Goal: Task Accomplishment & Management: Manage account settings

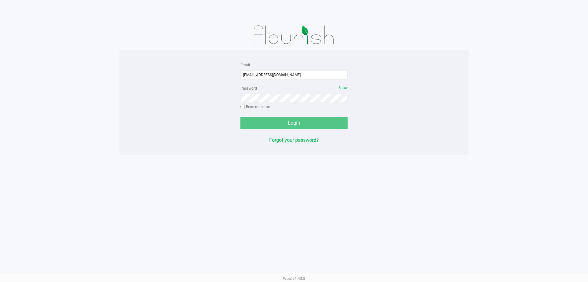
type input "[EMAIL_ADDRESS][DOMAIN_NAME]"
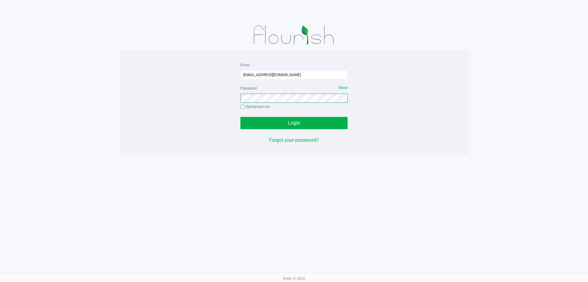
click at [241, 117] on button "Login" at bounding box center [294, 123] width 107 height 12
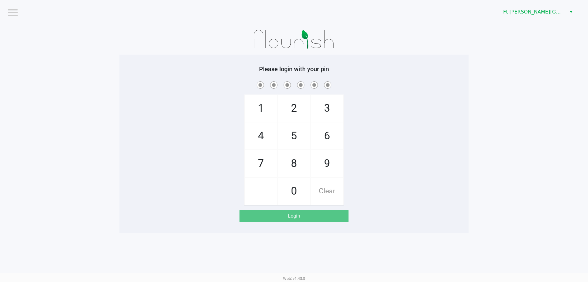
click at [427, 152] on div "1 4 7 2 5 8 0 3 6 9 Clear" at bounding box center [294, 142] width 349 height 125
checkbox input "true"
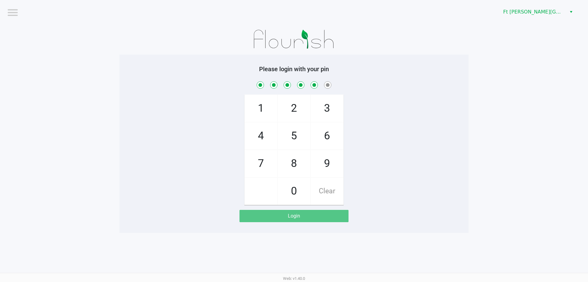
checkbox input "true"
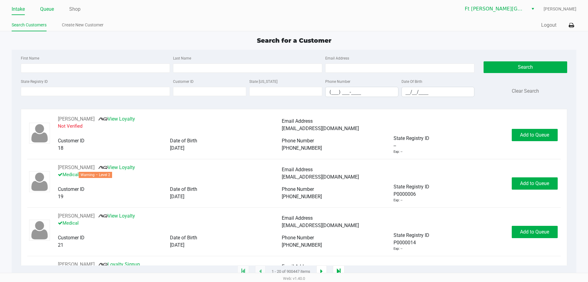
click at [50, 9] on link "Queue" at bounding box center [47, 9] width 14 height 9
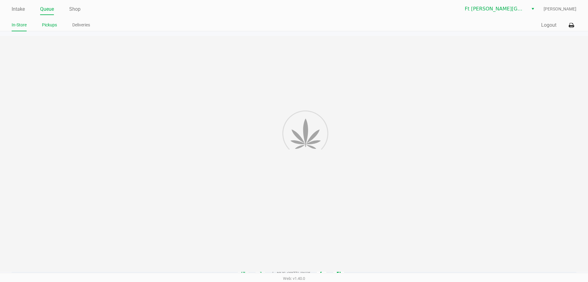
click at [51, 23] on link "Pickups" at bounding box center [49, 25] width 15 height 8
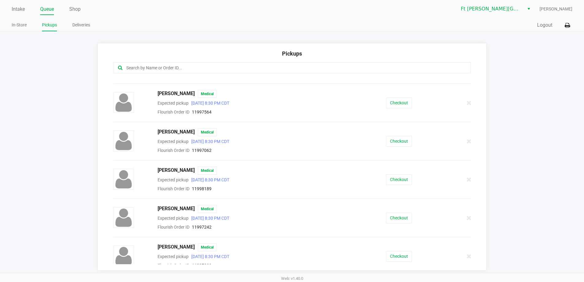
scroll to position [73, 0]
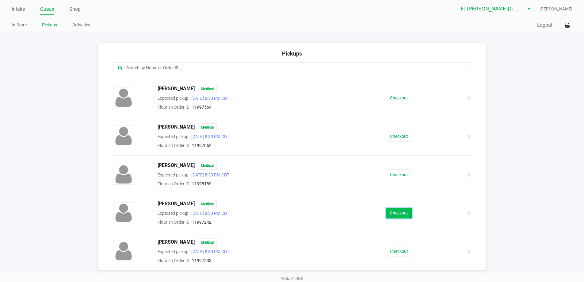
click at [396, 215] on button "Checkout" at bounding box center [399, 212] width 26 height 11
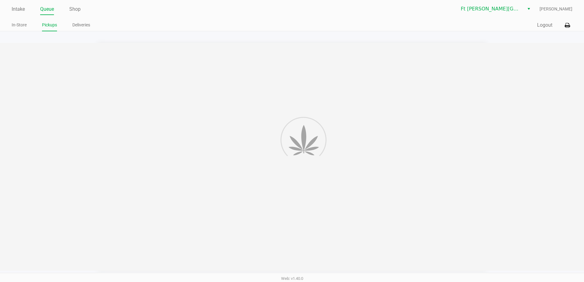
click at [197, 104] on div at bounding box center [292, 156] width 584 height 227
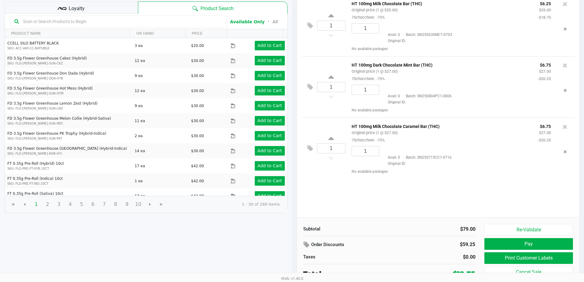
scroll to position [63, 0]
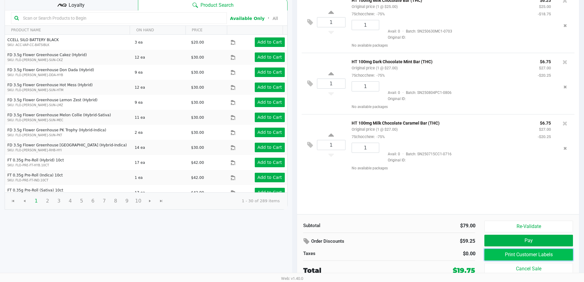
click at [512, 253] on button "Print Customer Labels" at bounding box center [528, 255] width 88 height 12
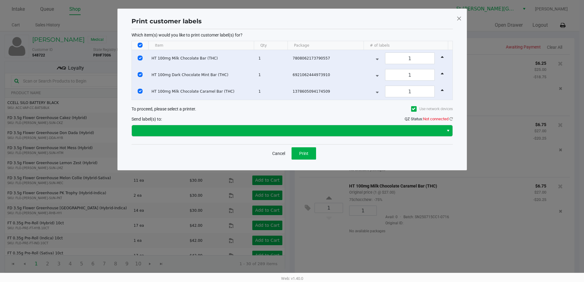
scroll to position [0, 0]
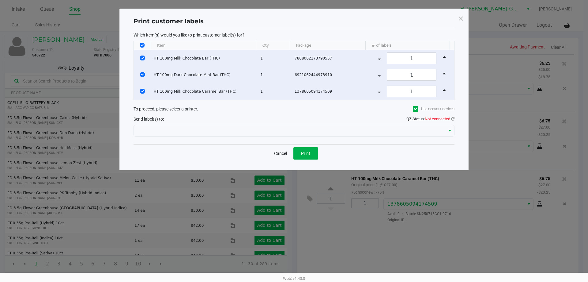
click at [451, 120] on span "QZ Status: Not connected" at bounding box center [431, 118] width 48 height 5
click at [452, 119] on icon at bounding box center [452, 119] width 3 height 4
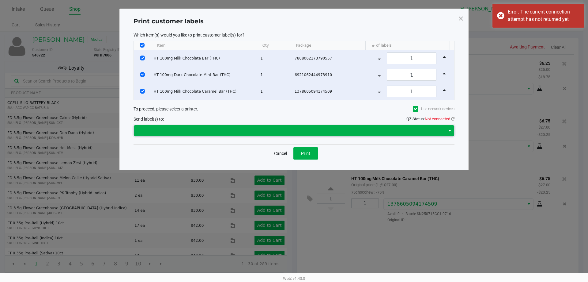
click at [148, 130] on span at bounding box center [290, 130] width 304 height 7
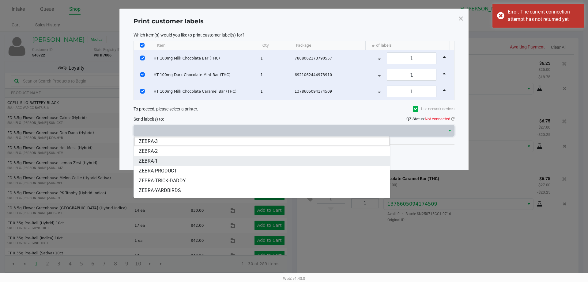
click at [156, 161] on span "ZEBRA-1" at bounding box center [148, 160] width 19 height 7
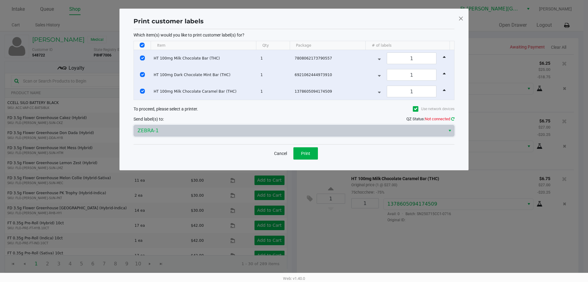
click at [454, 117] on icon at bounding box center [452, 119] width 3 height 4
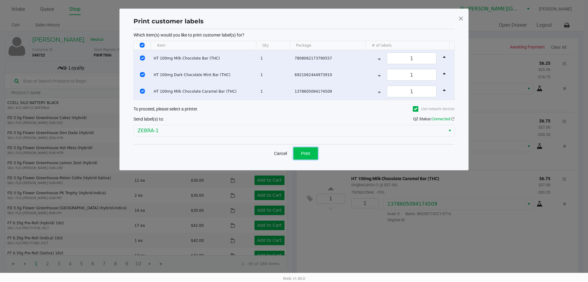
click at [313, 154] on button "Print" at bounding box center [306, 153] width 25 height 12
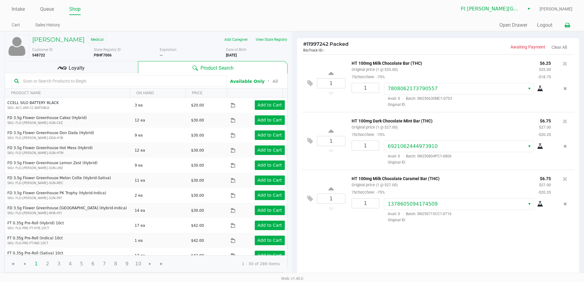
click at [568, 26] on icon at bounding box center [567, 25] width 5 height 4
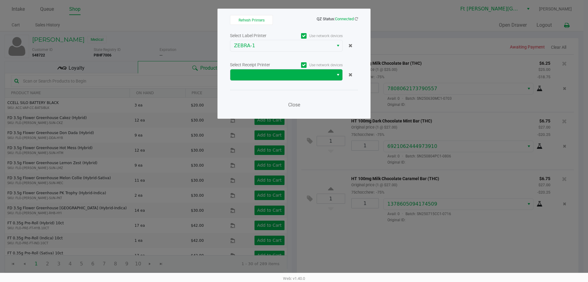
click at [337, 70] on button "Select" at bounding box center [338, 74] width 9 height 11
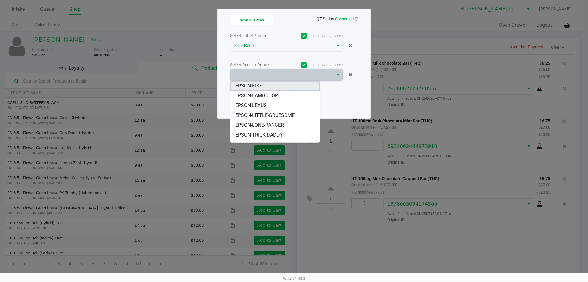
click at [265, 88] on li "EPSON-KISS" at bounding box center [274, 86] width 89 height 10
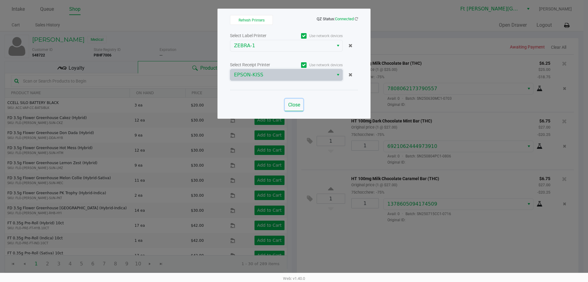
click at [286, 100] on button "Close" at bounding box center [294, 105] width 18 height 12
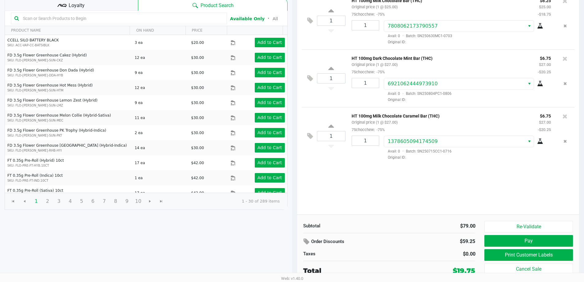
scroll to position [63, 0]
click at [535, 253] on button "Print Customer Labels" at bounding box center [528, 255] width 88 height 12
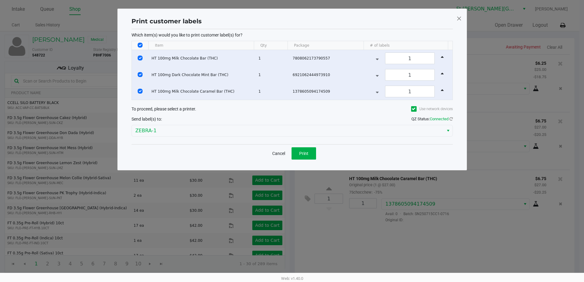
scroll to position [0, 0]
click at [308, 153] on span "Print" at bounding box center [305, 153] width 9 height 5
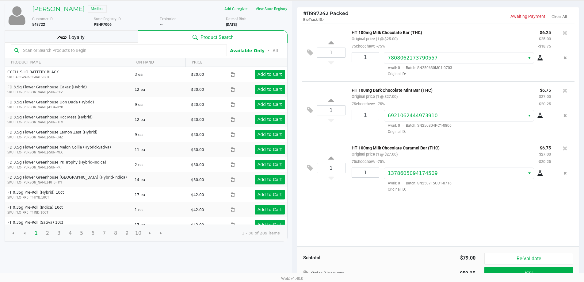
scroll to position [63, 0]
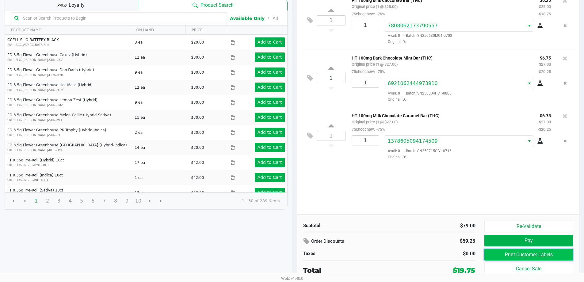
click at [496, 252] on button "Print Customer Labels" at bounding box center [528, 255] width 88 height 12
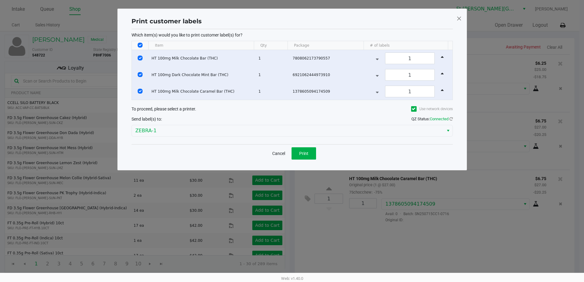
scroll to position [0, 0]
click at [143, 73] on input "Select Row" at bounding box center [142, 74] width 5 height 5
checkbox input "false"
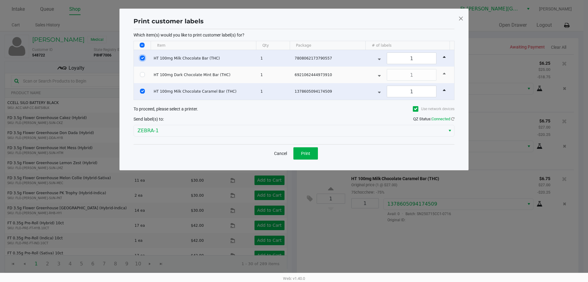
click at [143, 57] on input "Select Row" at bounding box center [142, 57] width 5 height 5
checkbox input "false"
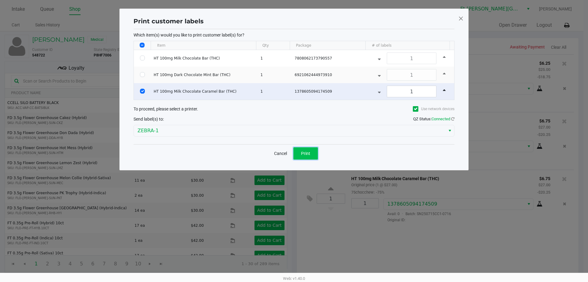
click at [310, 151] on span "Print" at bounding box center [305, 153] width 9 height 5
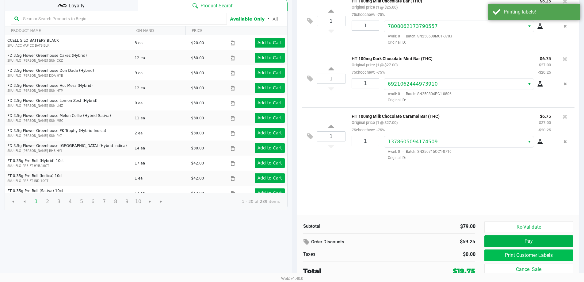
scroll to position [63, 0]
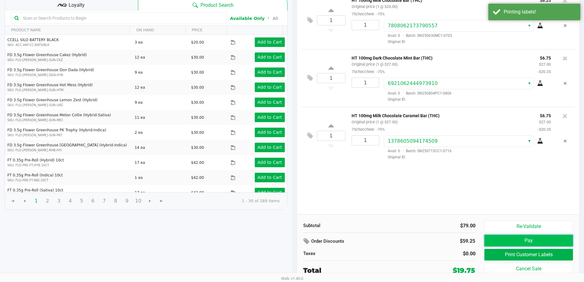
click at [513, 242] on button "Pay" at bounding box center [528, 240] width 88 height 12
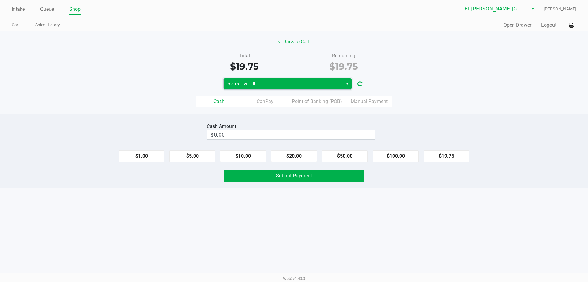
click at [298, 85] on span "Select a Till" at bounding box center [283, 83] width 112 height 7
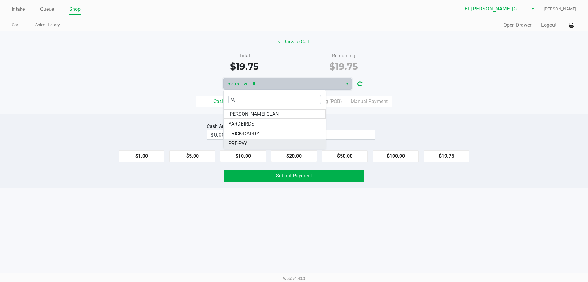
click at [253, 140] on li "PRE-PAY" at bounding box center [275, 144] width 102 height 10
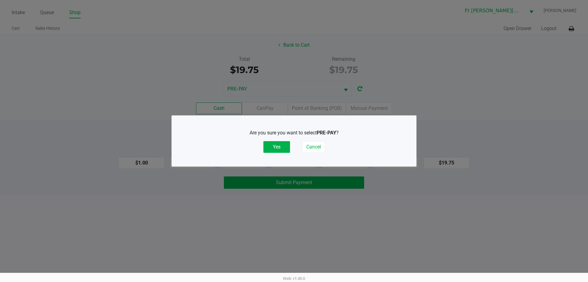
drag, startPoint x: 278, startPoint y: 150, endPoint x: 366, endPoint y: 114, distance: 95.0
click at [280, 147] on button "Yes" at bounding box center [277, 147] width 27 height 12
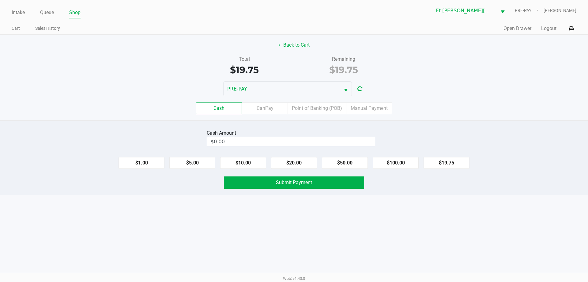
click at [371, 111] on label "Manual Payment" at bounding box center [369, 108] width 46 height 12
click at [0, 0] on 8 "Manual Payment" at bounding box center [0, 0] width 0 height 0
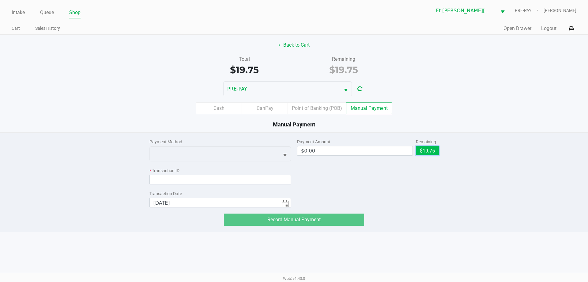
drag, startPoint x: 428, startPoint y: 150, endPoint x: 316, endPoint y: 142, distance: 112.7
click at [428, 150] on button "$19.75" at bounding box center [427, 150] width 23 height 9
type input "$19.75"
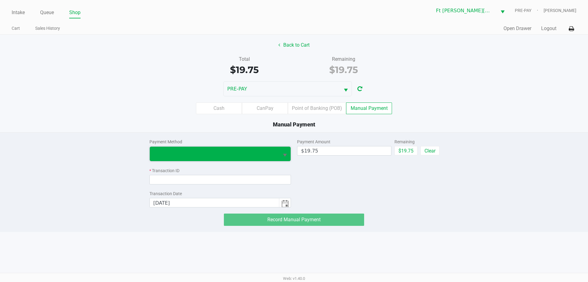
drag, startPoint x: 243, startPoint y: 154, endPoint x: 213, endPoint y: 160, distance: 31.2
click at [243, 154] on span at bounding box center [215, 153] width 122 height 7
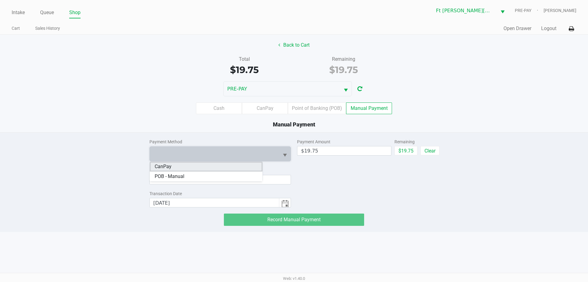
drag, startPoint x: 170, startPoint y: 166, endPoint x: 176, endPoint y: 177, distance: 12.4
click at [170, 166] on span "CanPay" at bounding box center [163, 166] width 17 height 7
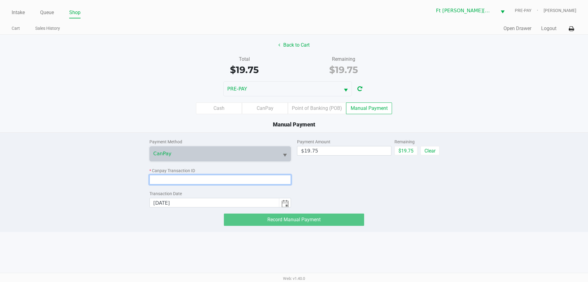
click at [176, 180] on input at bounding box center [221, 180] width 142 height 10
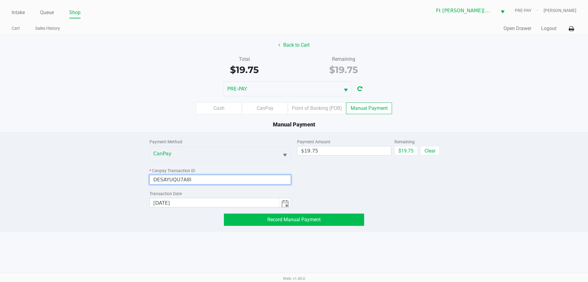
type input "DESAYUQU7A8I"
click at [269, 223] on button "Record Manual Payment" at bounding box center [294, 219] width 140 height 12
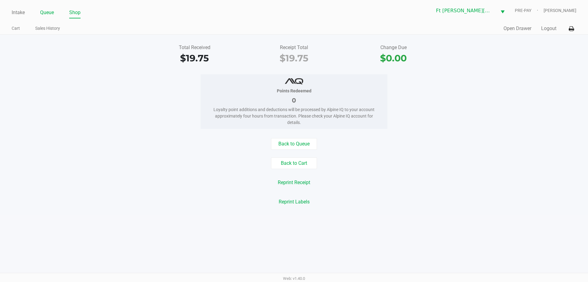
click at [41, 16] on link "Queue" at bounding box center [47, 12] width 14 height 9
click at [50, 13] on link "Queue" at bounding box center [47, 12] width 14 height 9
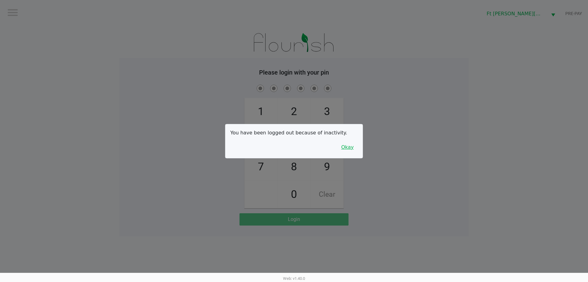
drag, startPoint x: 351, startPoint y: 146, endPoint x: 341, endPoint y: 124, distance: 24.1
click at [348, 143] on button "Okay" at bounding box center [347, 147] width 21 height 12
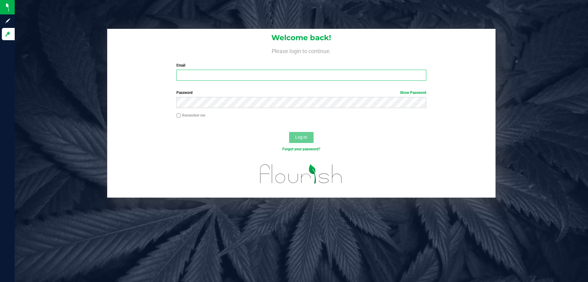
click at [228, 72] on input "Email" at bounding box center [302, 75] width 250 height 11
type input "[EMAIL_ADDRESS][DOMAIN_NAME]"
click at [289, 132] on button "Log In" at bounding box center [301, 137] width 25 height 11
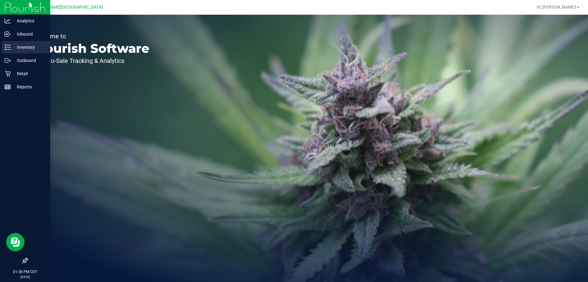
click at [7, 48] on icon at bounding box center [8, 47] width 6 height 6
click at [7, 47] on line at bounding box center [8, 47] width 3 height 0
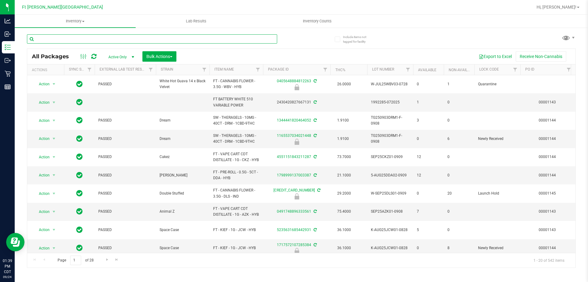
click at [101, 39] on input "text" at bounding box center [152, 38] width 250 height 9
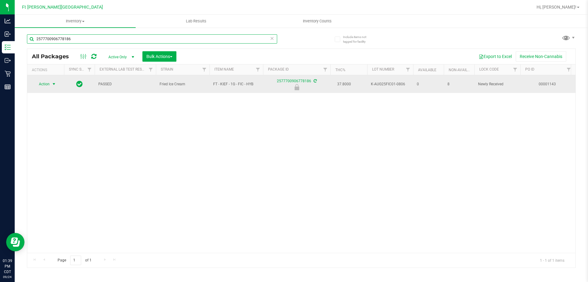
type input "2577700906778186"
click at [48, 82] on span "Action" at bounding box center [41, 84] width 17 height 9
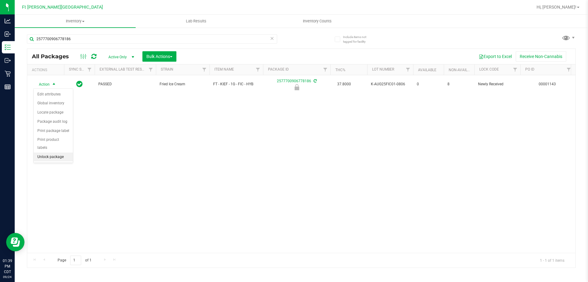
click at [51, 152] on li "Unlock package" at bounding box center [53, 156] width 39 height 9
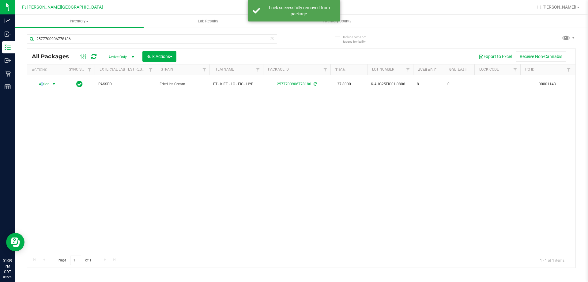
drag, startPoint x: 42, startPoint y: 85, endPoint x: 46, endPoint y: 89, distance: 6.5
click at [44, 86] on span "Action" at bounding box center [41, 84] width 17 height 9
click at [66, 161] on li "Print package label" at bounding box center [58, 158] width 48 height 9
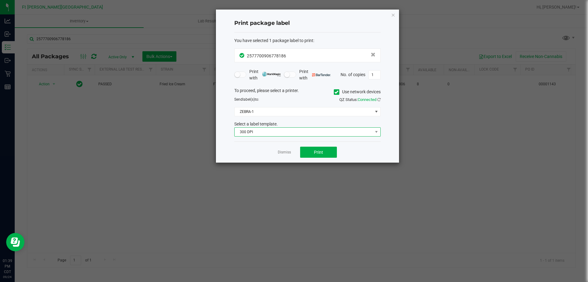
click at [265, 131] on span "300 DPI" at bounding box center [304, 131] width 138 height 9
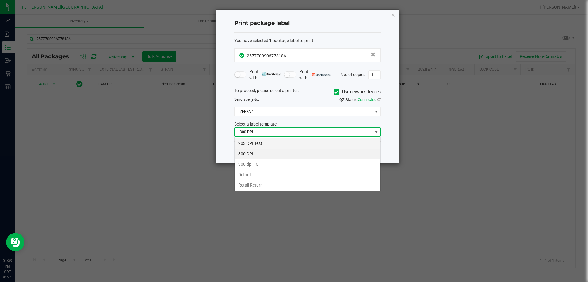
scroll to position [9, 147]
drag, startPoint x: 257, startPoint y: 144, endPoint x: 282, endPoint y: 148, distance: 26.1
click at [258, 144] on li "203 DPI Test" at bounding box center [308, 143] width 146 height 10
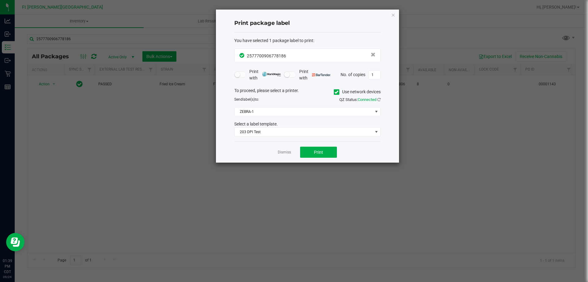
click at [325, 160] on div "Dismiss Print" at bounding box center [307, 151] width 147 height 21
click at [322, 153] on span "Print" at bounding box center [318, 152] width 9 height 5
click at [284, 148] on div "Dismiss Print" at bounding box center [307, 151] width 147 height 21
click at [285, 150] on link "Dismiss" at bounding box center [284, 152] width 13 height 5
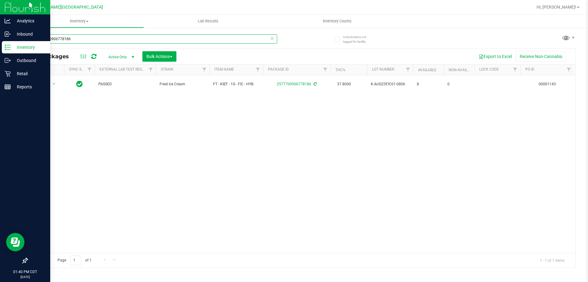
drag, startPoint x: 73, startPoint y: 38, endPoint x: 0, endPoint y: 43, distance: 73.4
click at [0, 42] on div "Analytics Inbound Inventory Outbound Retail Reports 01:40 PM CDT 09/24/2025 09/…" at bounding box center [294, 141] width 588 height 282
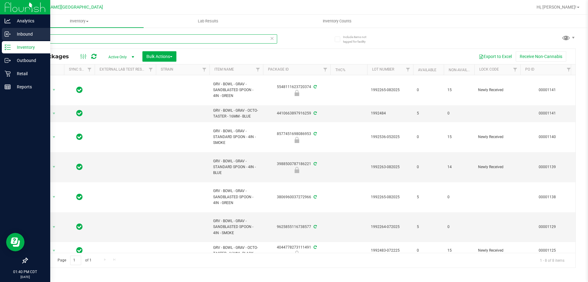
drag, startPoint x: 59, startPoint y: 37, endPoint x: 0, endPoint y: 40, distance: 59.2
click at [0, 40] on div "Analytics Inbound Inventory Outbound Retail Reports 01:40 PM CDT 09/24/2025 09/…" at bounding box center [294, 141] width 588 height 282
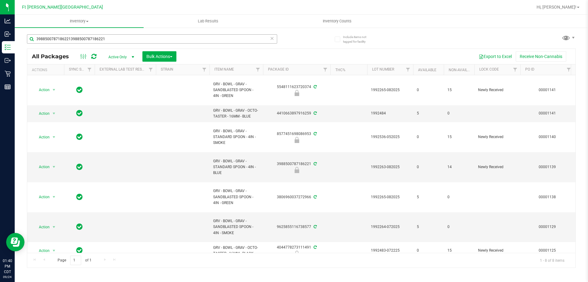
drag, startPoint x: 135, startPoint y: 33, endPoint x: 58, endPoint y: 35, distance: 76.6
click at [53, 36] on div "39885007871862213988500787186221" at bounding box center [164, 39] width 275 height 20
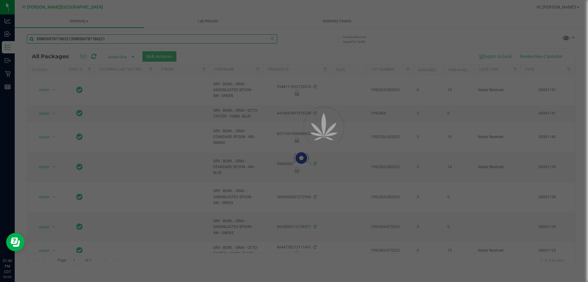
drag, startPoint x: 118, startPoint y: 40, endPoint x: 0, endPoint y: 42, distance: 118.0
click at [0, 42] on div "Analytics Inbound Inventory Outbound Retail Reports 01:40 PM CDT 09/24/2025 09/…" at bounding box center [294, 141] width 588 height 282
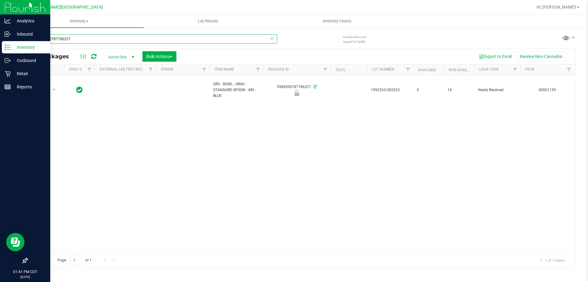
type input "3988500787186221"
click at [10, 78] on div "Retail" at bounding box center [26, 73] width 48 height 12
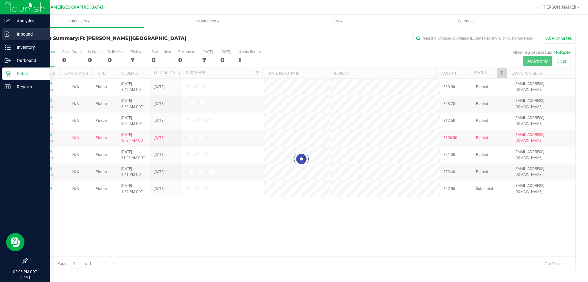
click at [7, 33] on icon at bounding box center [8, 34] width 6 height 6
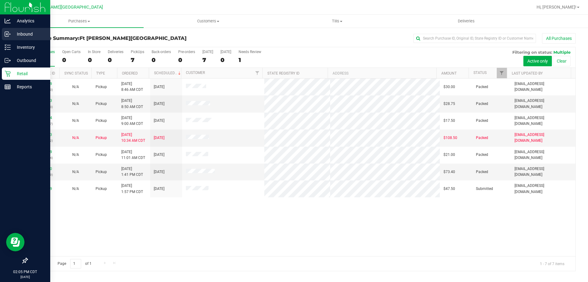
click at [12, 32] on p "Inbound" at bounding box center [29, 33] width 37 height 7
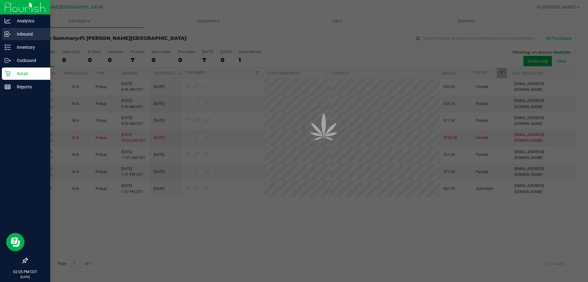
click at [12, 32] on p "Inbound" at bounding box center [29, 33] width 37 height 7
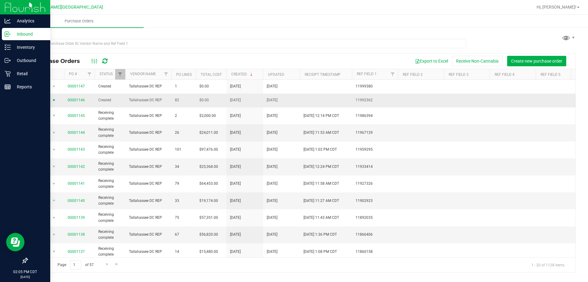
click at [40, 101] on span "Action" at bounding box center [41, 100] width 17 height 9
click at [55, 159] on li "View purchase order" at bounding box center [56, 163] width 44 height 9
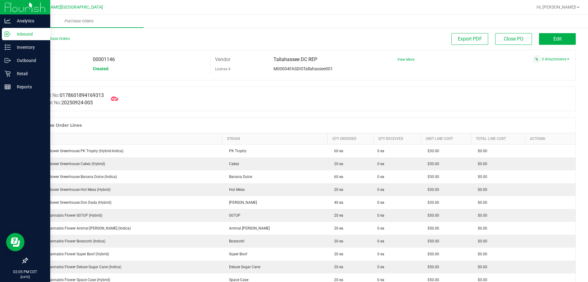
click at [462, 35] on button "Export PDF" at bounding box center [470, 39] width 37 height 12
click at [10, 46] on icon at bounding box center [8, 47] width 6 height 6
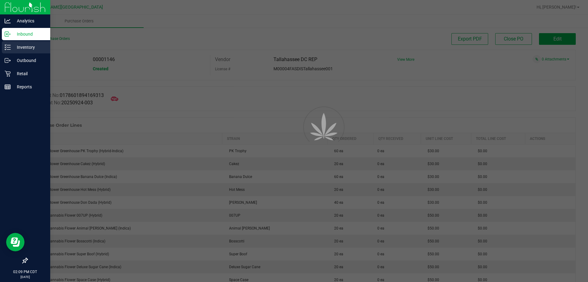
click at [10, 46] on icon at bounding box center [8, 47] width 6 height 6
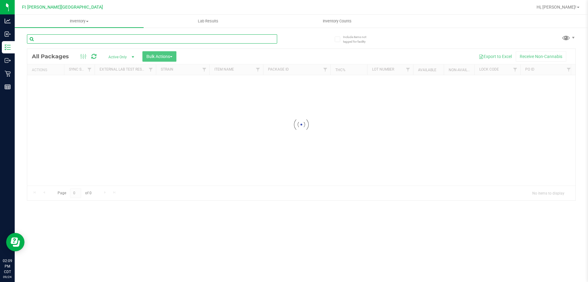
click at [94, 36] on input "text" at bounding box center [152, 38] width 250 height 9
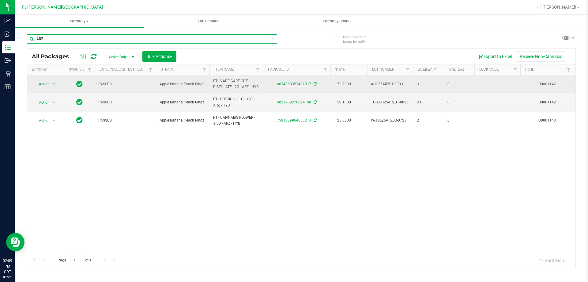
type input "ARZ"
click at [294, 83] on link "6634068353491017" at bounding box center [294, 84] width 34 height 4
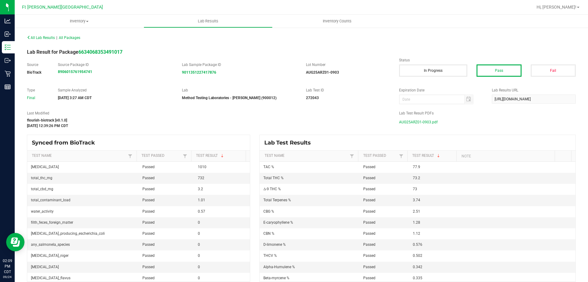
click at [412, 124] on span "AUG25ARZ01-0903.pdf" at bounding box center [418, 121] width 39 height 9
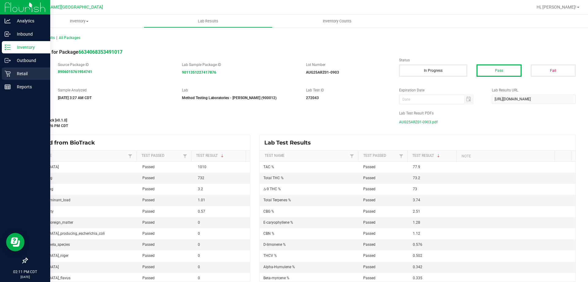
click at [13, 68] on div "Retail" at bounding box center [26, 73] width 48 height 12
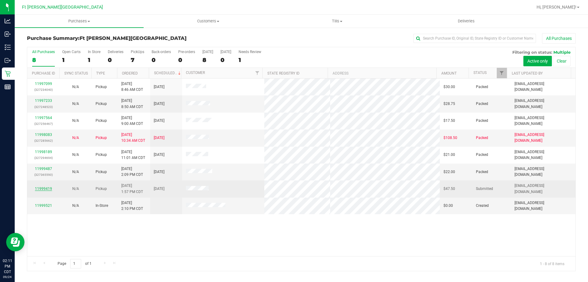
click at [43, 190] on link "11999419" at bounding box center [43, 188] width 17 height 4
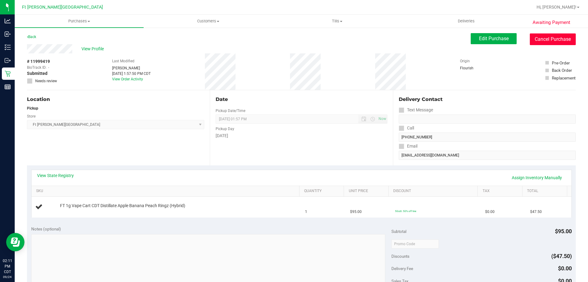
click at [542, 42] on button "Cancel Purchase" at bounding box center [553, 39] width 46 height 12
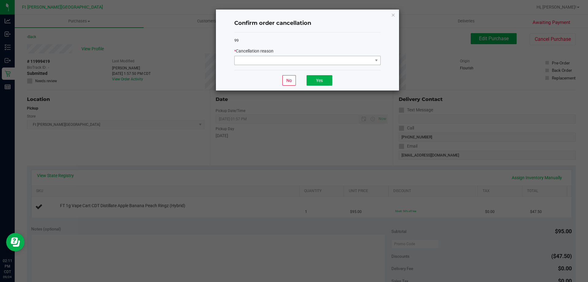
drag, startPoint x: 363, startPoint y: 55, endPoint x: 361, endPoint y: 59, distance: 4.8
click at [363, 55] on div "* Cancellation reason" at bounding box center [307, 56] width 147 height 17
drag, startPoint x: 360, startPoint y: 61, endPoint x: 357, endPoint y: 64, distance: 3.9
click at [359, 62] on span at bounding box center [304, 60] width 138 height 9
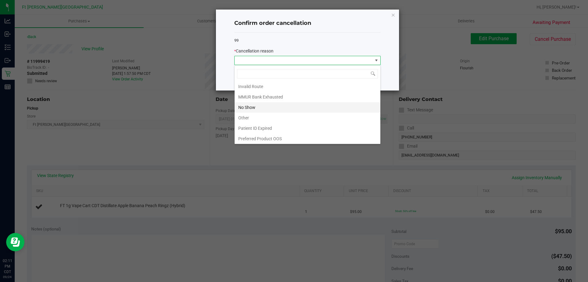
scroll to position [32, 0]
click at [287, 114] on li "Other" at bounding box center [308, 117] width 146 height 10
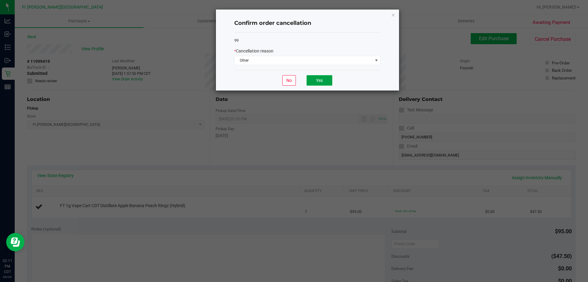
drag, startPoint x: 311, startPoint y: 82, endPoint x: 348, endPoint y: 104, distance: 43.0
click at [311, 83] on button "Yes" at bounding box center [320, 80] width 26 height 10
